Goal: Task Accomplishment & Management: Manage account settings

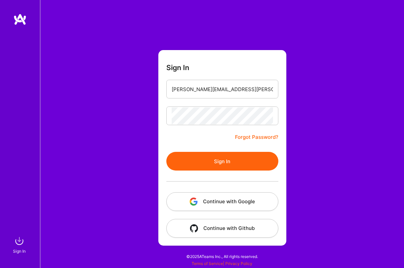
click at [218, 166] on button "Sign In" at bounding box center [222, 161] width 112 height 19
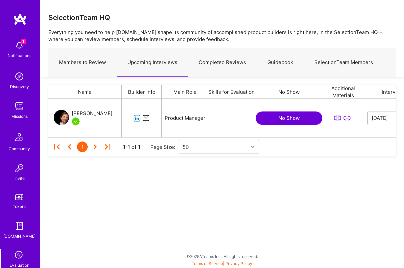
scroll to position [38, 348]
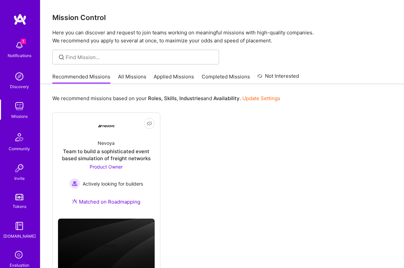
scroll to position [59, 0]
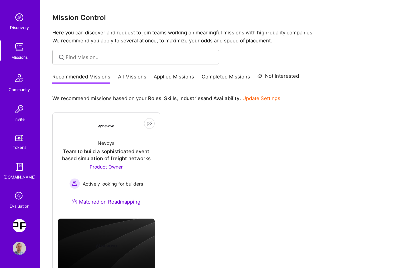
click at [23, 198] on icon at bounding box center [19, 196] width 13 height 13
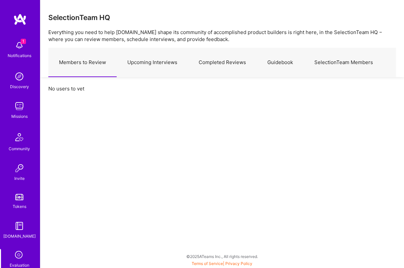
click at [158, 62] on link "Upcoming Interviews" at bounding box center [152, 62] width 71 height 29
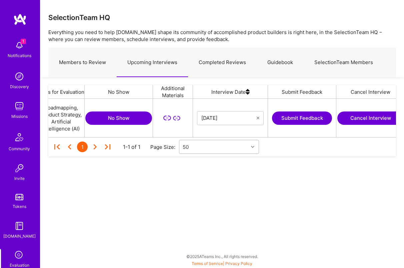
scroll to position [0, 184]
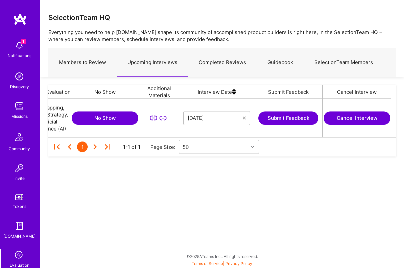
click at [340, 121] on button "Cancel Interview" at bounding box center [357, 117] width 67 height 13
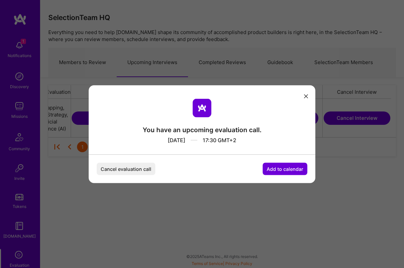
click at [115, 165] on button "Cancel evaluation call" at bounding box center [126, 168] width 59 height 12
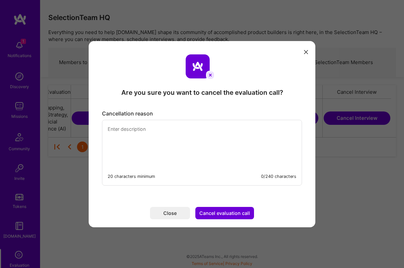
click at [165, 136] on textarea "modal" at bounding box center [202, 143] width 200 height 46
paste textarea "I need to cancel our meeting due to a death in my family."
type textarea "I need to cancel our meeting due to a death in my family."
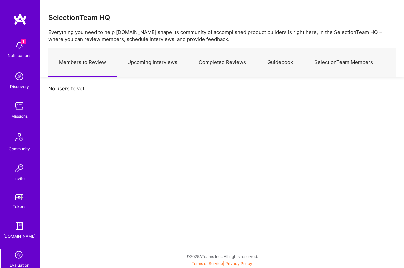
click at [134, 65] on link "Upcoming Interviews" at bounding box center [152, 62] width 71 height 29
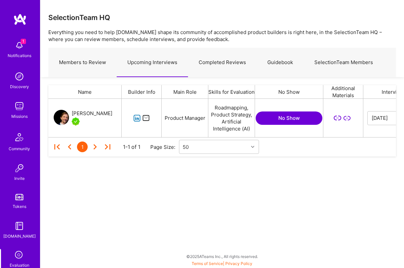
scroll to position [0, 184]
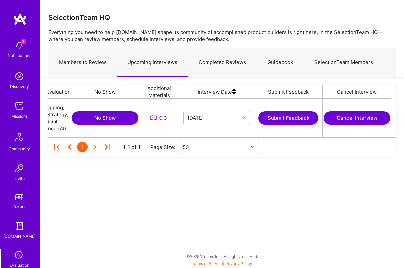
click at [356, 114] on button "Cancel Interview" at bounding box center [357, 117] width 67 height 13
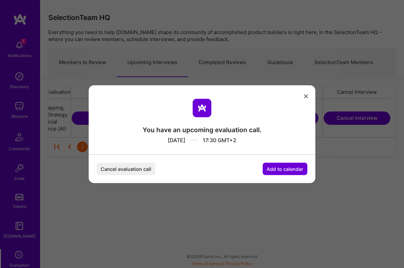
click at [137, 169] on button "Cancel evaluation call" at bounding box center [126, 168] width 59 height 12
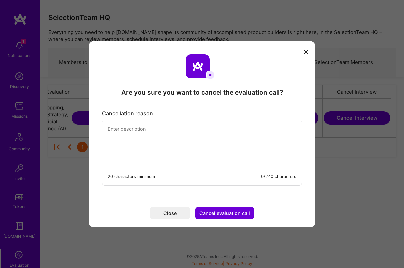
click at [129, 131] on textarea "modal" at bounding box center [202, 143] width 200 height 46
paste textarea "I need to cancel our meeting due to a death in my family."
click at [130, 128] on textarea "Hi [PERSON_NAME]! I need to cancel our meeting due to a death in my family." at bounding box center [202, 143] width 200 height 46
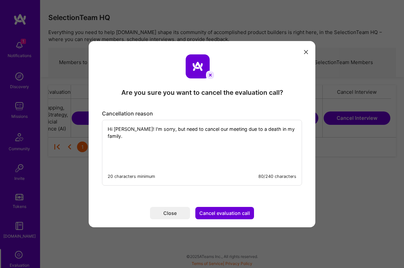
click at [288, 134] on textarea "Hi [PERSON_NAME]! I'm sorry, but need to cancel our meeting due to a death in m…" at bounding box center [202, 143] width 200 height 46
type textarea "Hi [PERSON_NAME]! I'm sorry, but need to cancel our meeting due to a death in m…"
click at [237, 213] on button "Cancel evaluation call" at bounding box center [225, 213] width 59 height 12
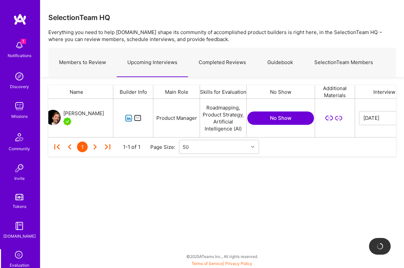
scroll to position [0, 0]
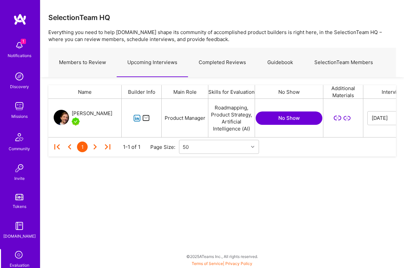
click at [80, 116] on div "[PERSON_NAME]" at bounding box center [92, 113] width 41 height 8
